Goal: Answer question/provide support: Answer question/provide support

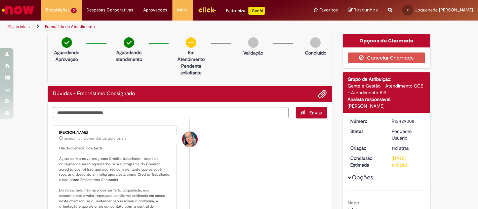
scroll to position [37, 0]
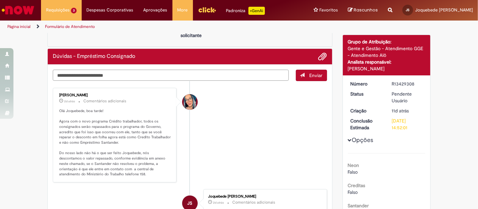
click at [118, 73] on textarea "Digite sua mensagem aqui..." at bounding box center [171, 75] width 236 height 11
type textarea "**********"
click at [315, 77] on span "Enviar" at bounding box center [316, 75] width 13 height 6
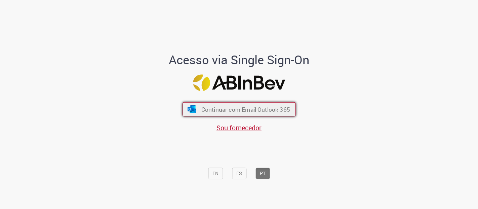
click at [233, 108] on span "Continuar com Email Outlook 365" at bounding box center [245, 109] width 89 height 8
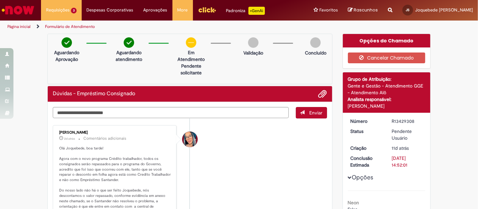
click at [195, 109] on textarea "Digite sua mensagem aqui..." at bounding box center [171, 112] width 236 height 11
type textarea "*"
type textarea "**********"
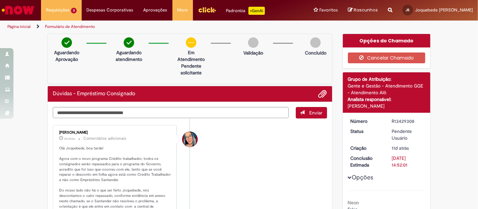
click at [313, 112] on span "Enviar" at bounding box center [316, 113] width 13 height 6
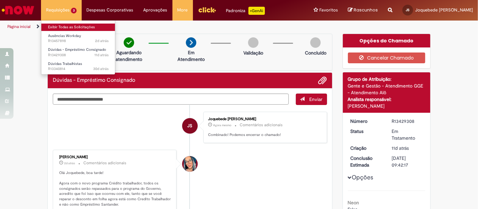
click at [84, 26] on link "Exibir Todas as Solicitações" at bounding box center [78, 27] width 74 height 7
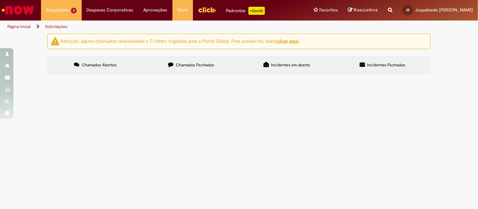
click at [0, 0] on span "Ausências Workday" at bounding box center [0, 0] width 0 height 0
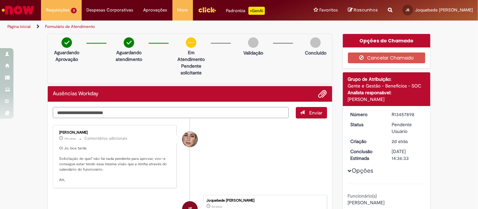
click at [103, 111] on textarea "Digite sua mensagem aqui..." at bounding box center [171, 112] width 236 height 11
type textarea "**********"
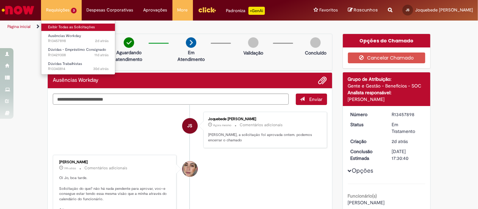
click at [65, 26] on link "Exibir Todas as Solicitações" at bounding box center [78, 27] width 74 height 7
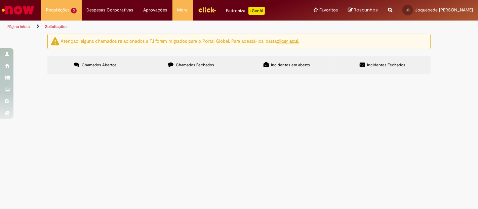
scroll to position [61, 0]
click at [0, 0] on span "Dúvidas Trabalhistas" at bounding box center [0, 0] width 0 height 0
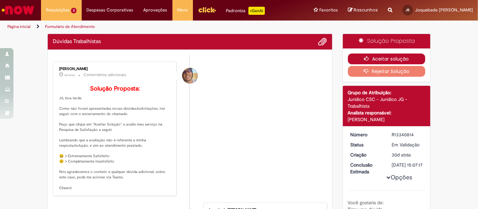
click at [380, 59] on button "Aceitar solução" at bounding box center [387, 58] width 78 height 11
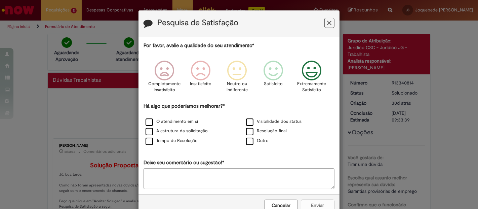
click at [312, 64] on icon "Feedback" at bounding box center [311, 71] width 25 height 20
click at [155, 140] on label "Tempo de Resolução" at bounding box center [172, 141] width 52 height 6
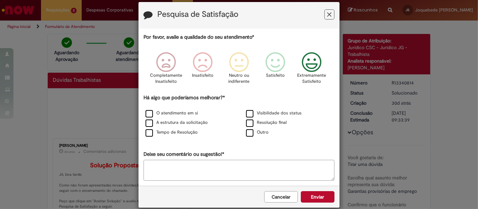
scroll to position [16, 0]
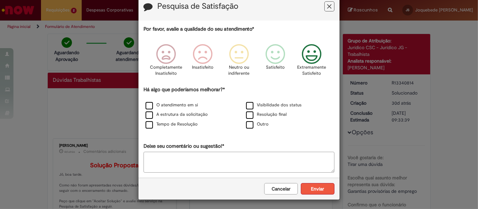
click at [314, 187] on button "Enviar" at bounding box center [318, 188] width 34 height 11
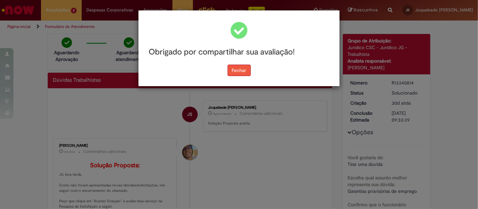
click at [242, 67] on button "Fechar" at bounding box center [239, 70] width 23 height 11
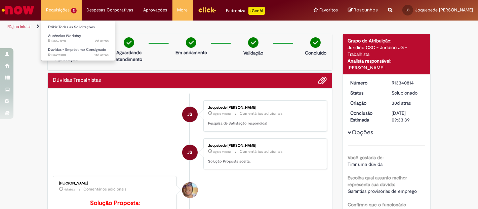
click at [58, 10] on li "Requisições 2 Exibir Todas as Solicitações Ausências Workday 2d atrás 2 dias at…" at bounding box center [61, 10] width 41 height 20
click at [62, 23] on li "Exibir Todas as Solicitações" at bounding box center [78, 26] width 74 height 9
click at [65, 27] on link "Exibir Todas as Solicitações" at bounding box center [78, 27] width 74 height 7
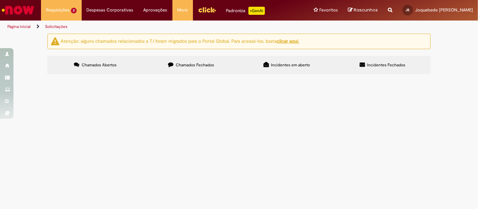
scroll to position [3, 0]
